Goal: Information Seeking & Learning: Learn about a topic

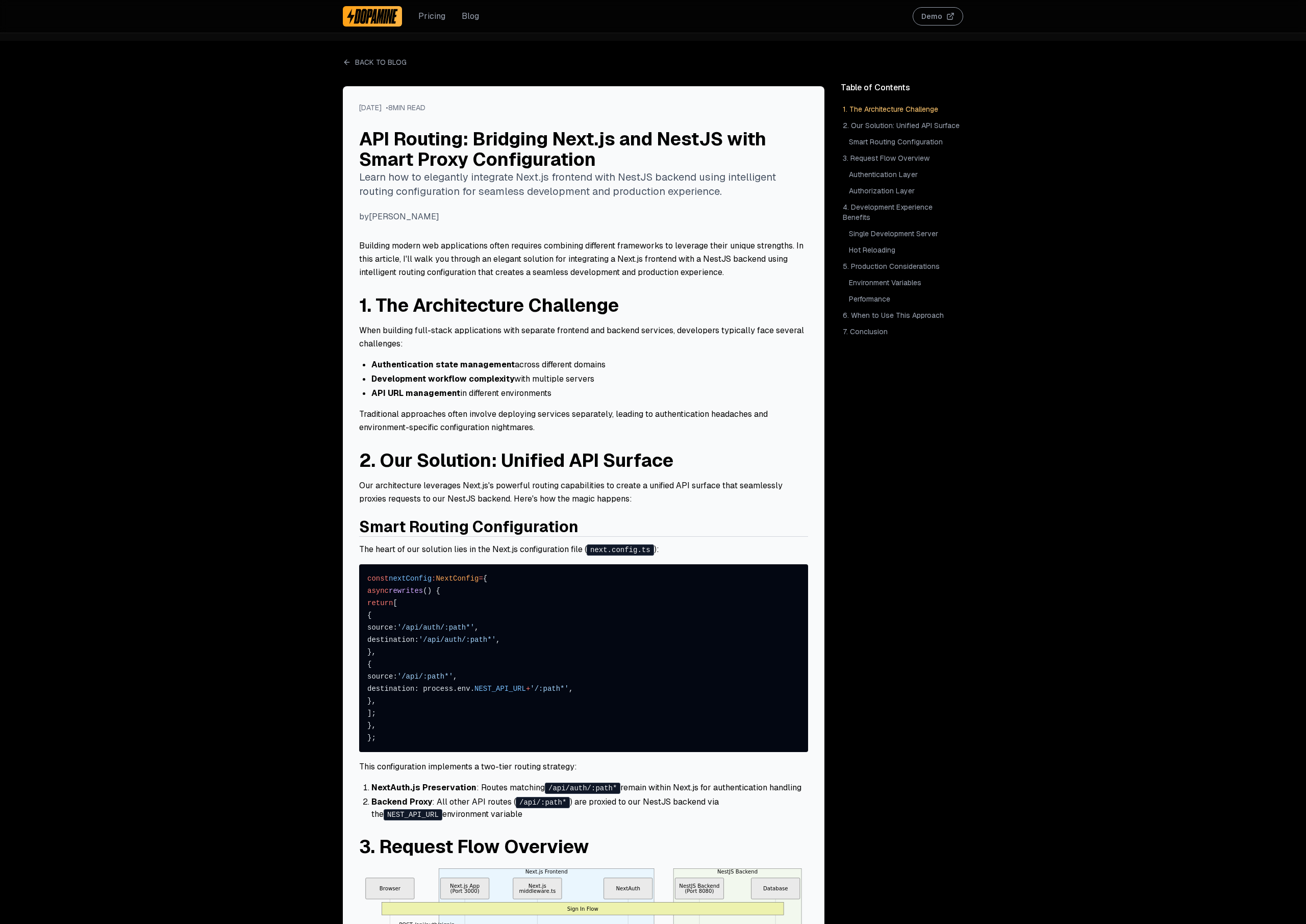
click at [379, 21] on img at bounding box center [373, 17] width 51 height 17
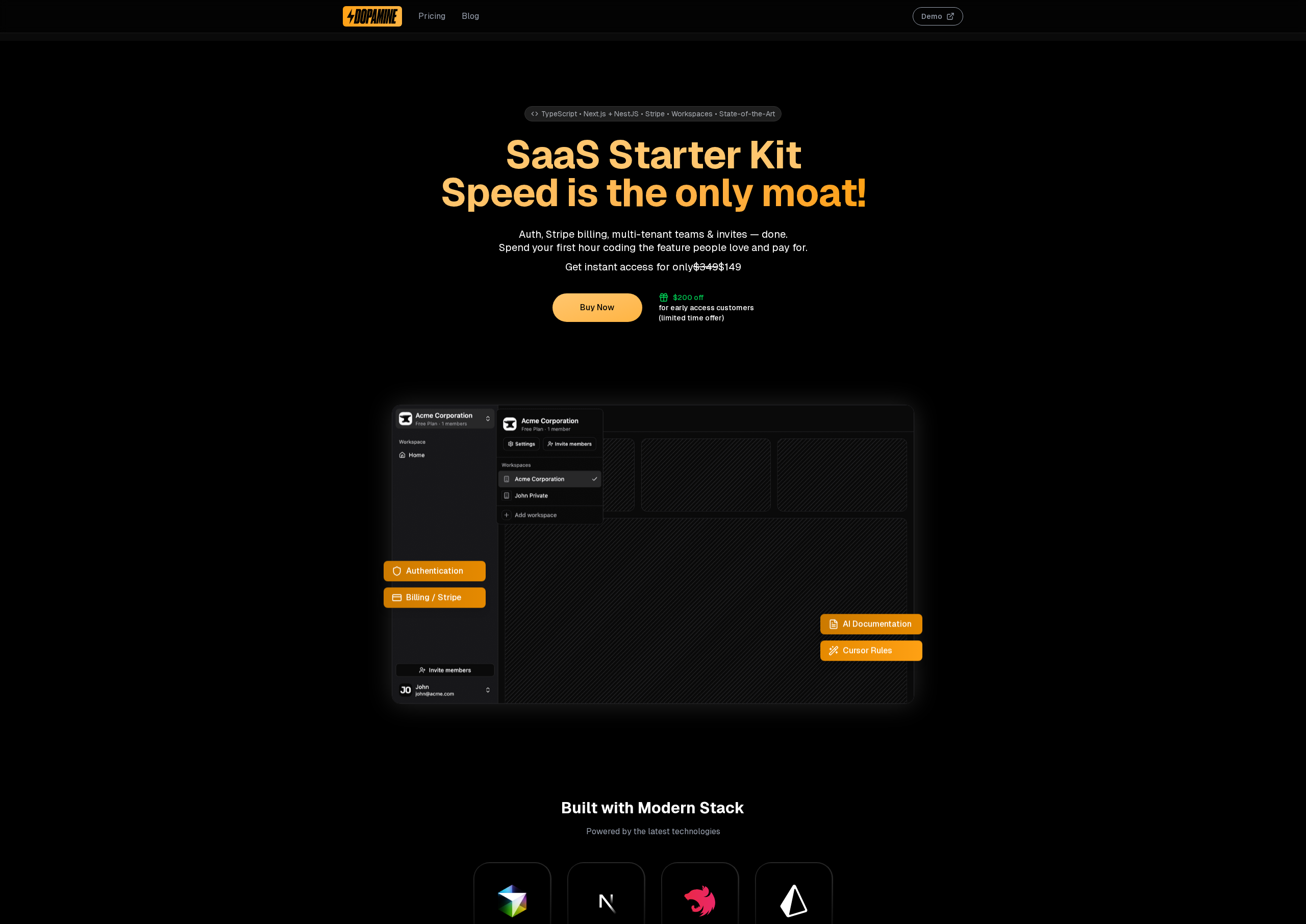
click at [439, 17] on link "Pricing" at bounding box center [431, 16] width 27 height 12
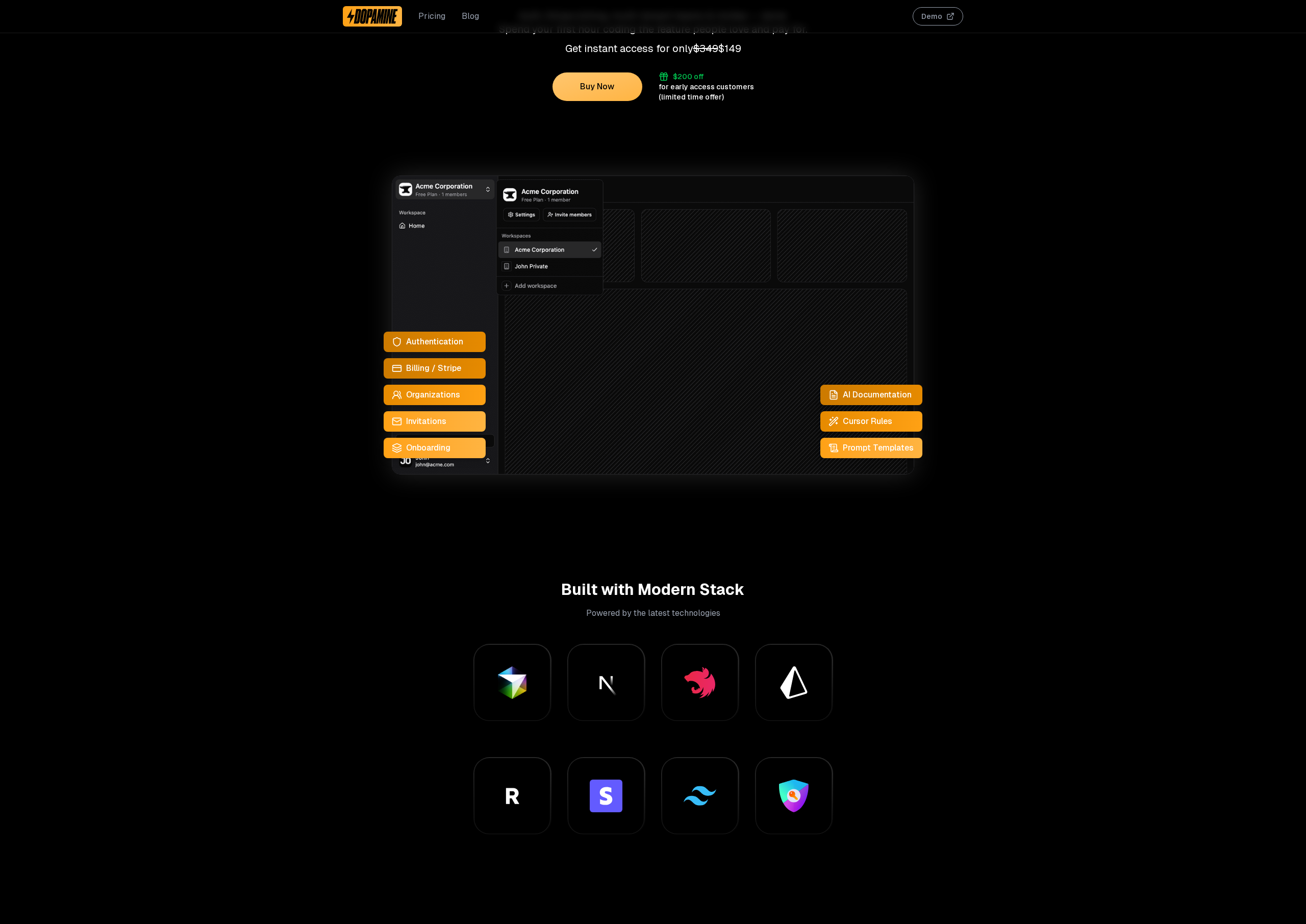
scroll to position [146, 0]
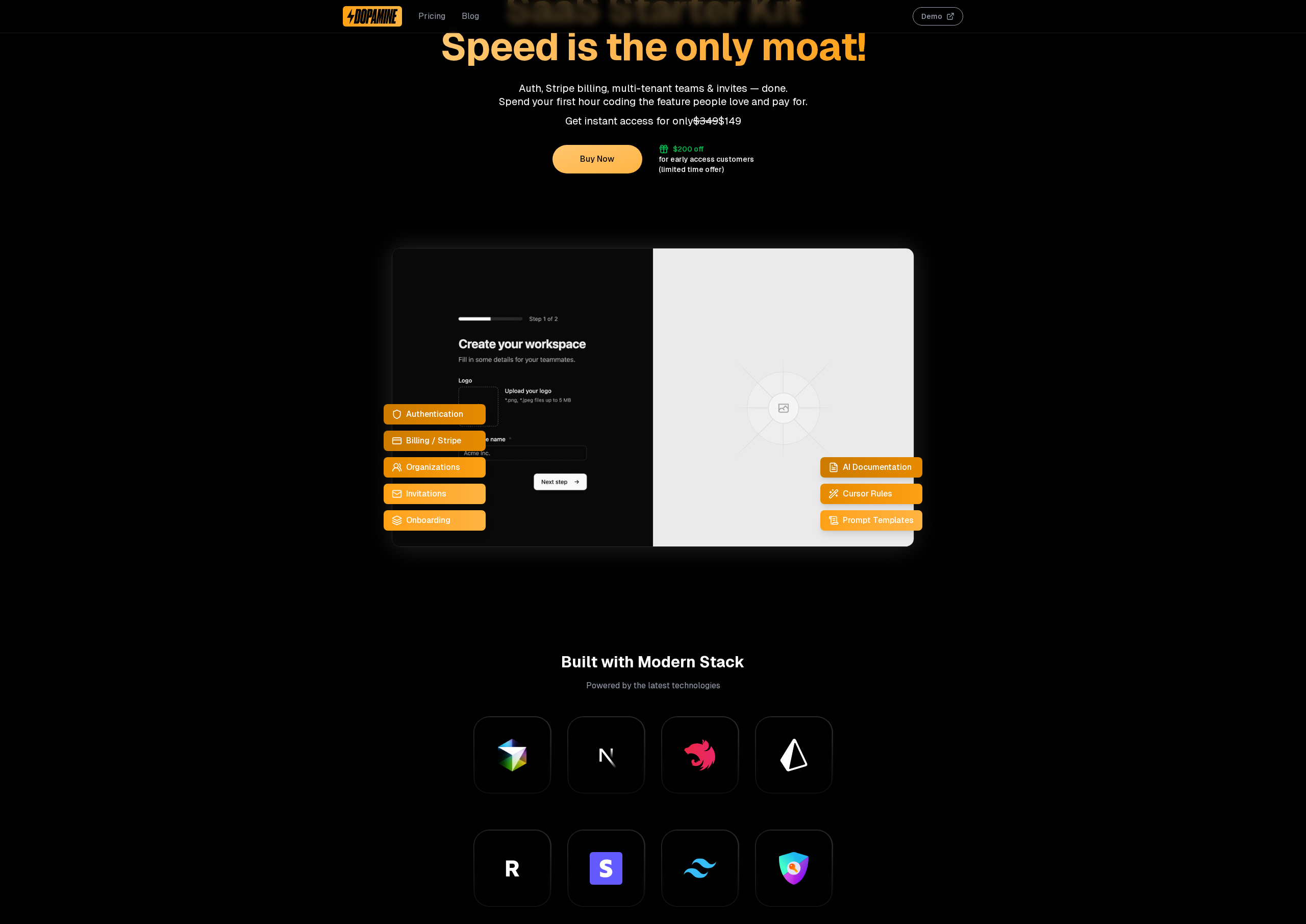
click at [900, 469] on span "AI Documentation" at bounding box center [876, 467] width 69 height 12
click at [865, 498] on span "Cursor Rules" at bounding box center [867, 493] width 50 height 12
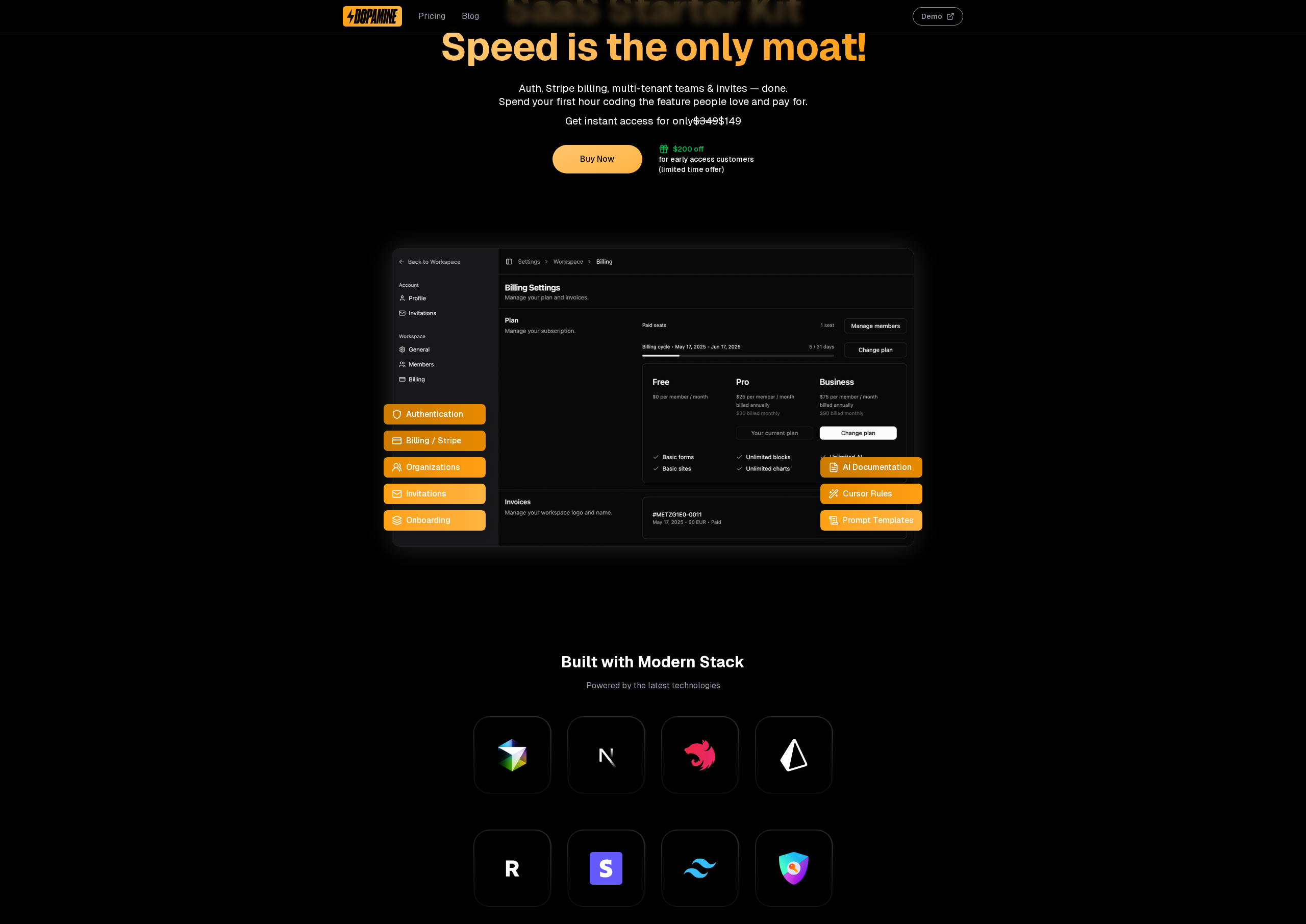
click at [887, 473] on span "AI Documentation" at bounding box center [876, 467] width 69 height 12
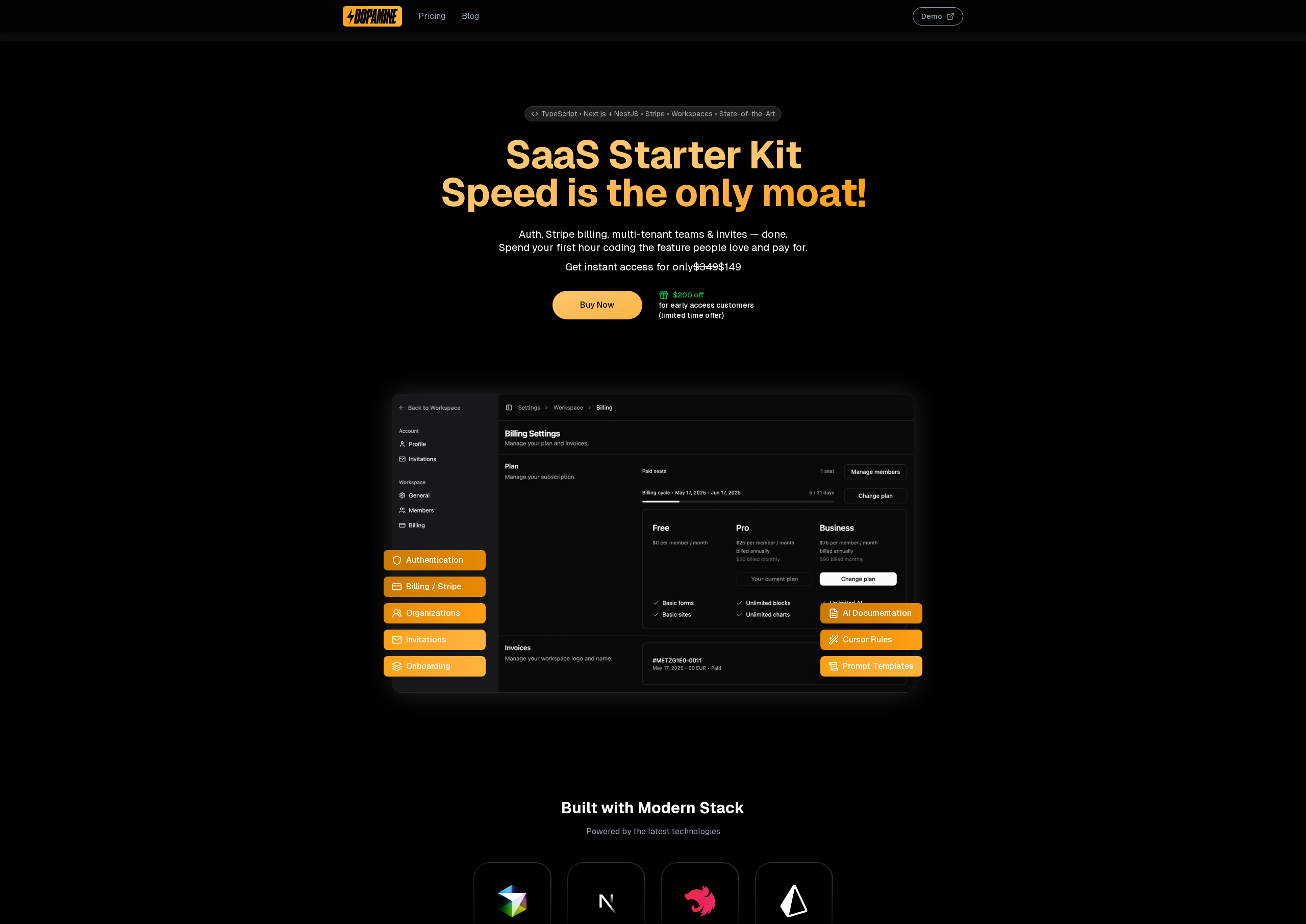
click at [938, 13] on button "Demo" at bounding box center [938, 17] width 50 height 18
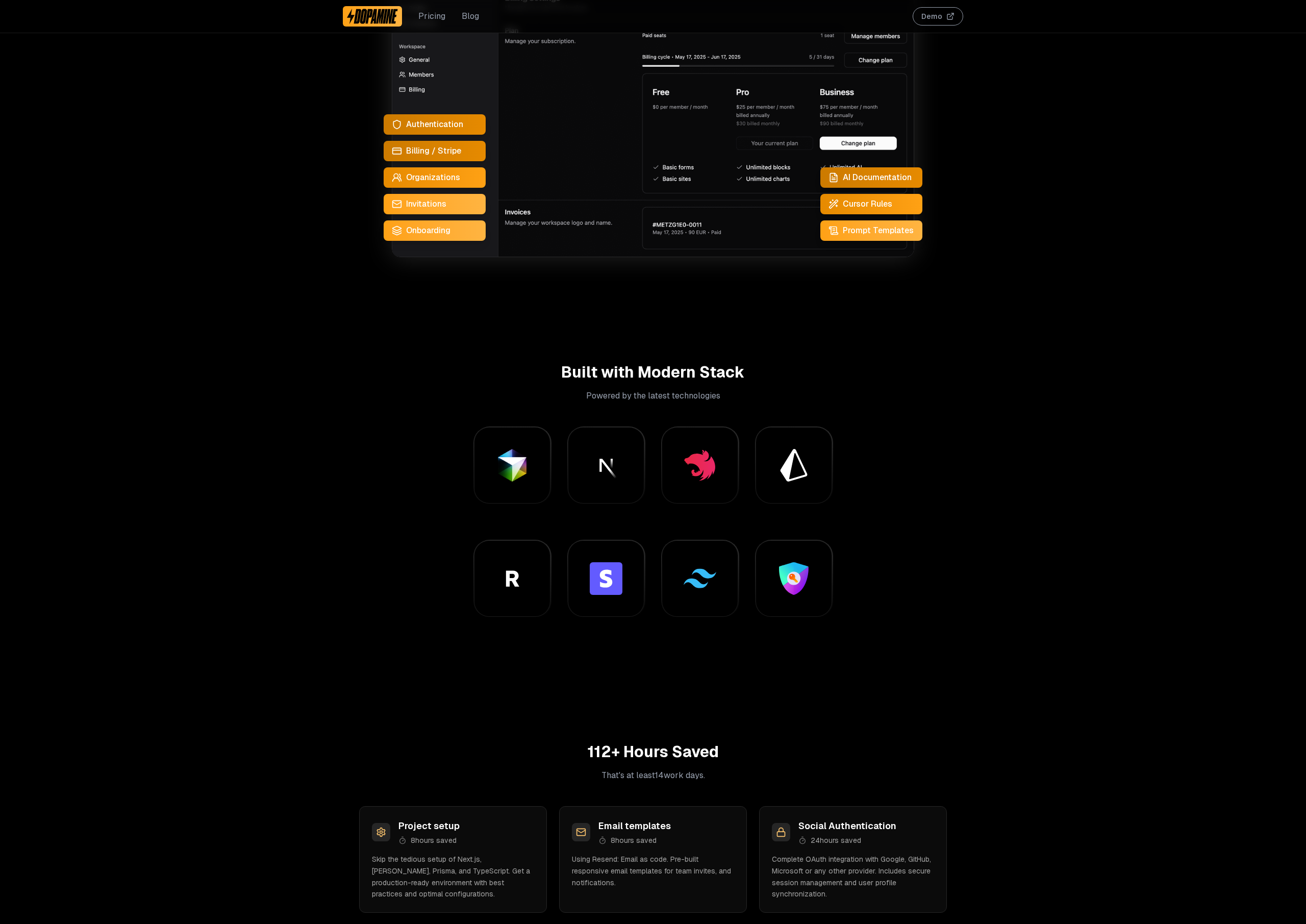
scroll to position [705, 0]
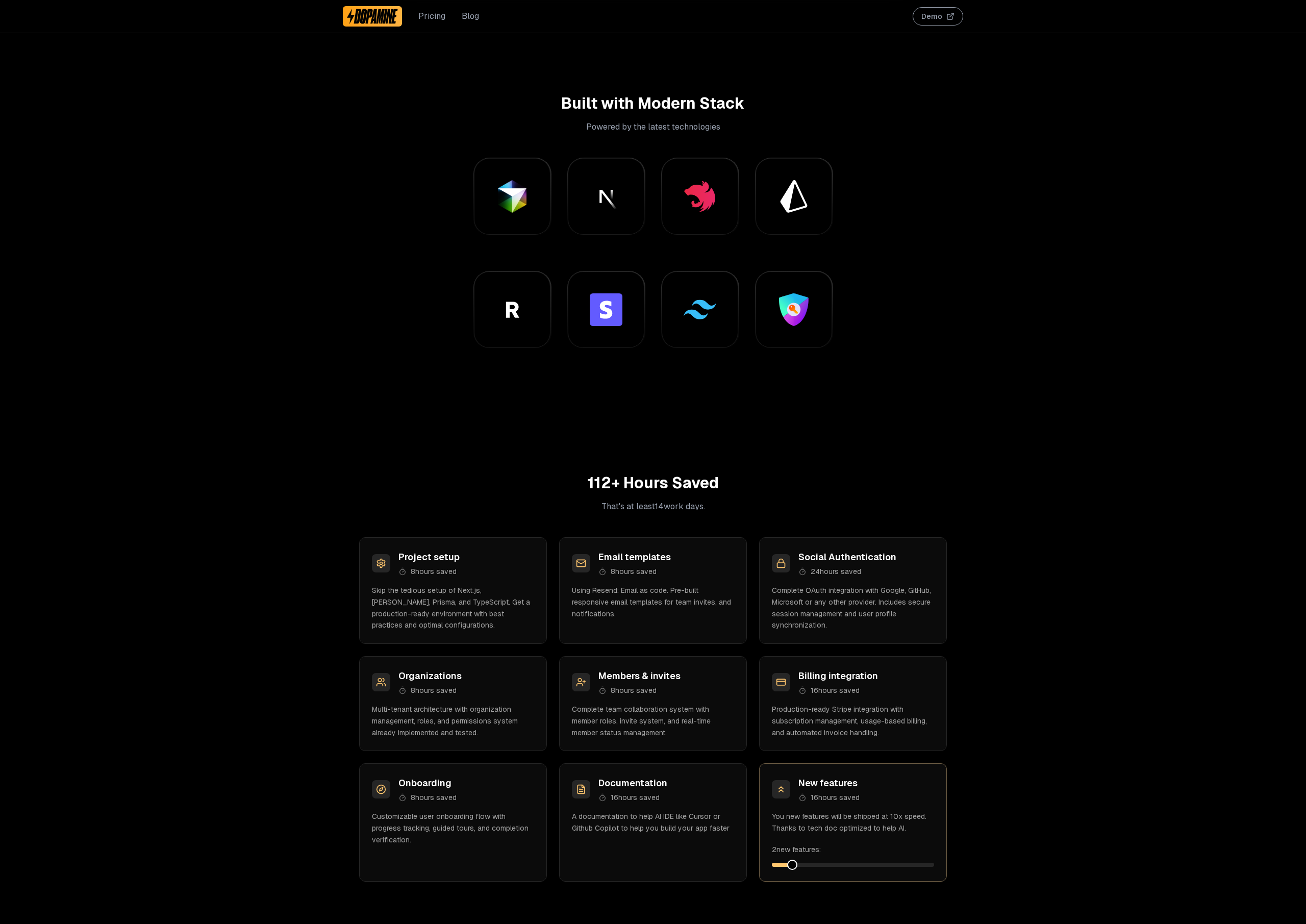
click at [492, 576] on div "8 hours saved" at bounding box center [466, 571] width 136 height 10
click at [708, 564] on h3 "Email templates" at bounding box center [666, 557] width 136 height 15
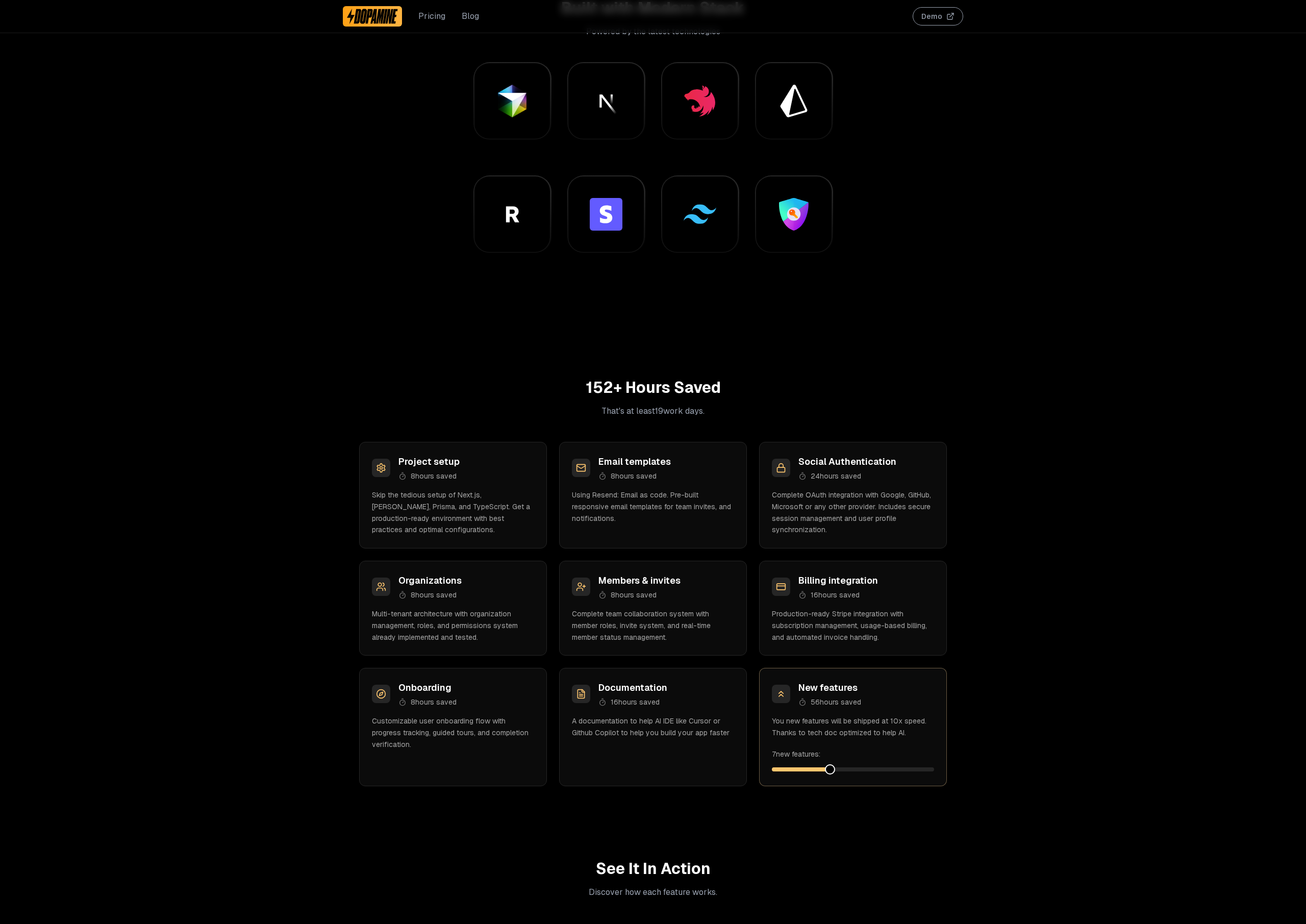
click at [832, 773] on span at bounding box center [830, 769] width 10 height 10
click at [749, 765] on div "Project setup 8 hours saved Skip the tedious setup of Next.js, [PERSON_NAME], P…" at bounding box center [653, 613] width 587 height 344
click at [950, 773] on div "256 + Hours Saved That's at least 32 work days. Project setup 8 hours saved Ski…" at bounding box center [653, 583] width 620 height 407
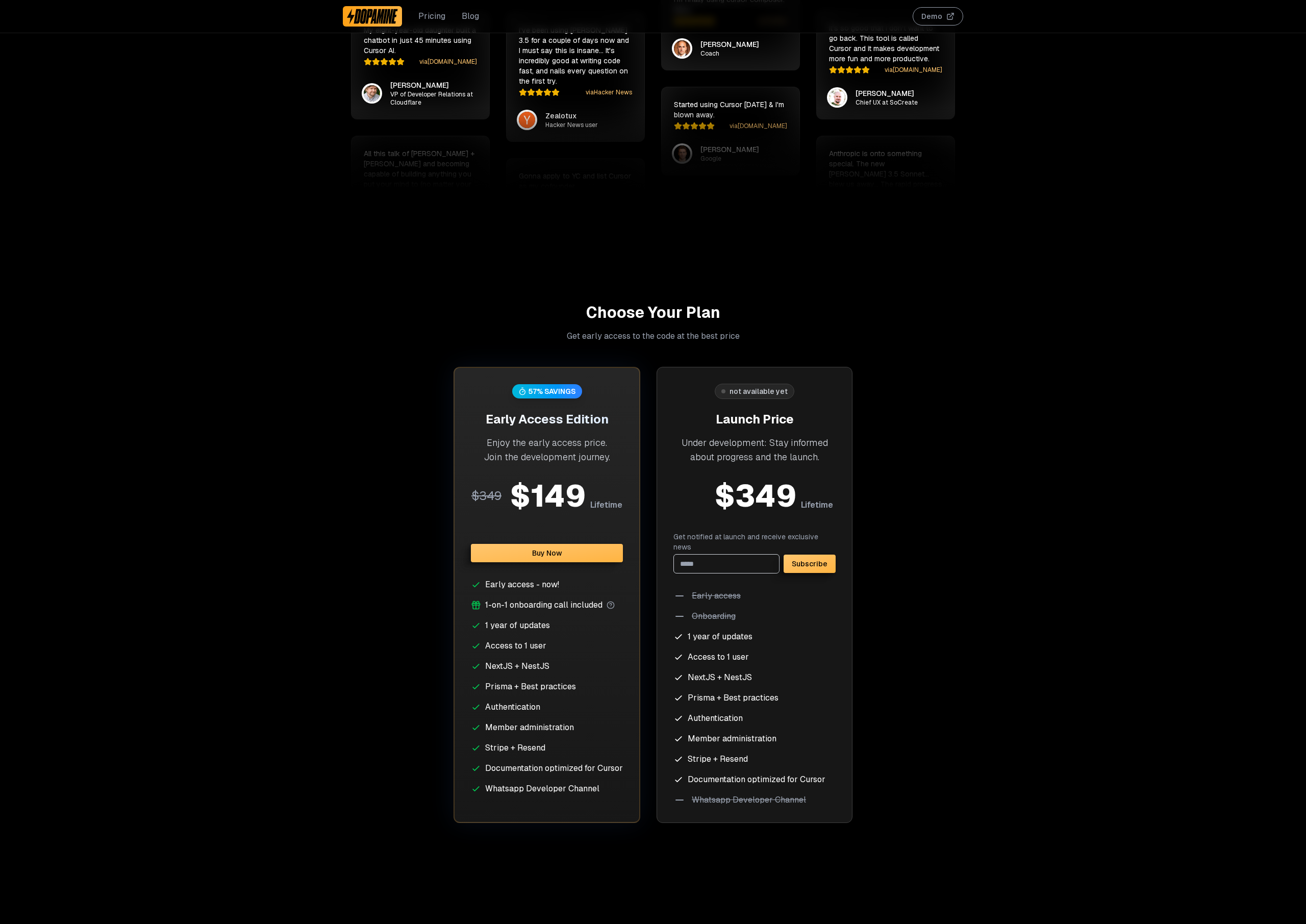
scroll to position [3374, 0]
